Goal: Transaction & Acquisition: Purchase product/service

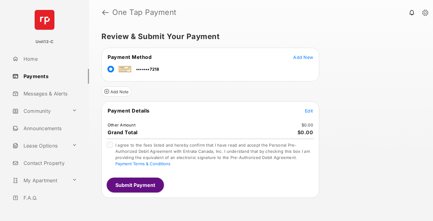
click at [309, 111] on span "Edit" at bounding box center [309, 110] width 8 height 5
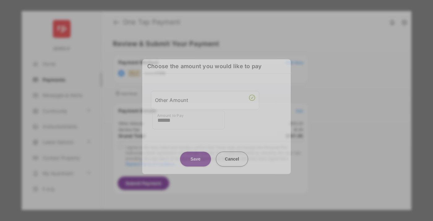
type input "******"
click at [196, 156] on button "Save" at bounding box center [195, 158] width 31 height 15
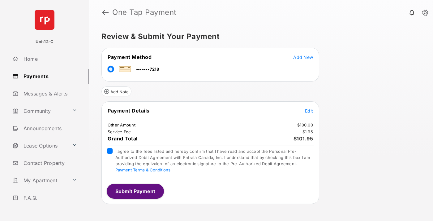
click at [135, 191] on button "Submit Payment" at bounding box center [135, 191] width 57 height 15
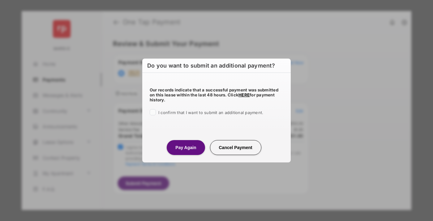
click at [186, 147] on button "Pay Again" at bounding box center [186, 147] width 38 height 15
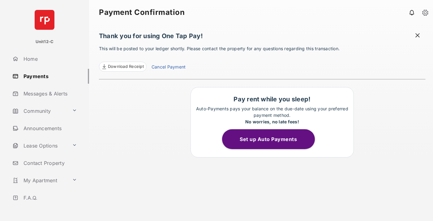
click at [418, 36] on span at bounding box center [418, 36] width 6 height 8
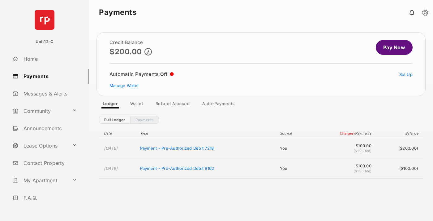
click at [124, 85] on link "Manage Wallet" at bounding box center [124, 85] width 29 height 5
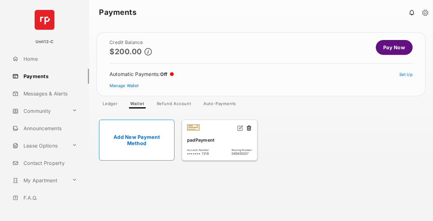
click at [249, 128] on button at bounding box center [249, 128] width 6 height 7
